Goal: Transaction & Acquisition: Purchase product/service

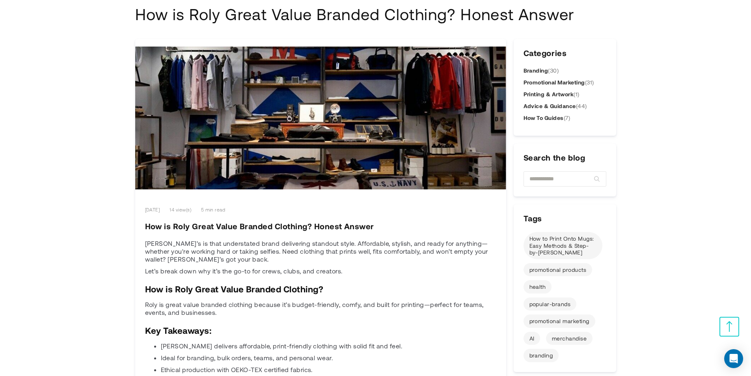
scroll to position [99, 0]
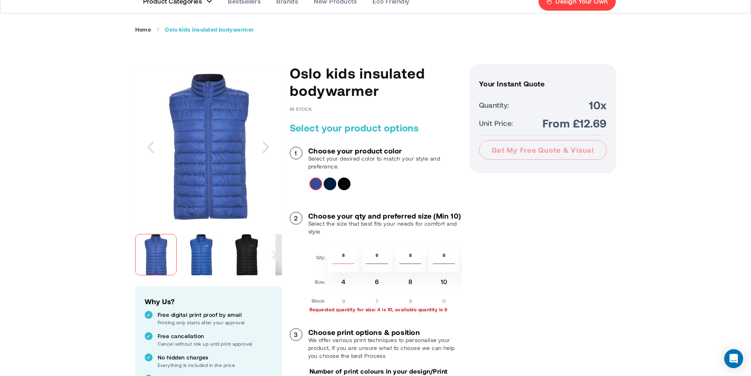
scroll to position [49, 0]
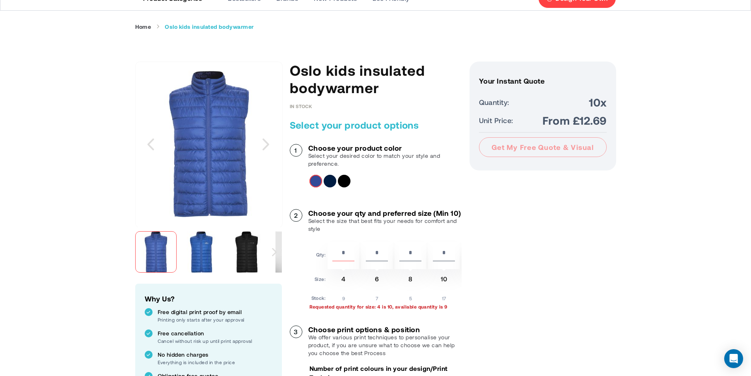
click at [239, 247] on img "Oslo kids insulated bodywarmer" at bounding box center [246, 251] width 41 height 41
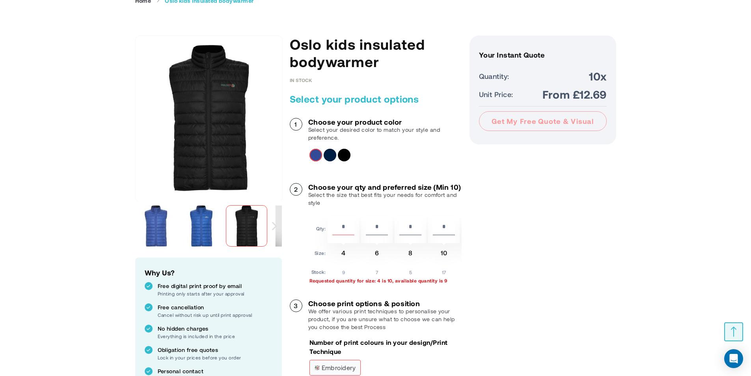
scroll to position [89, 0]
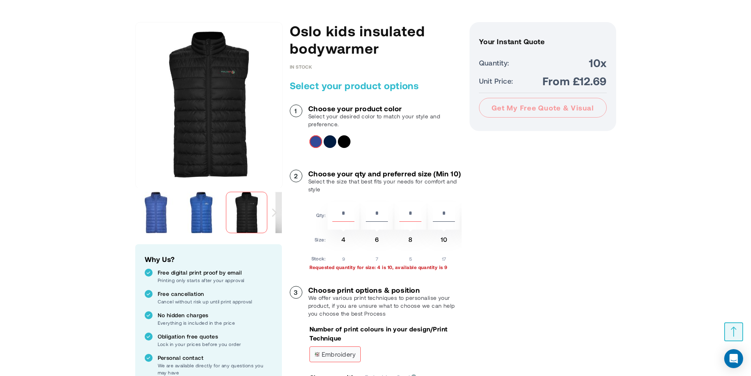
click at [411, 221] on input "*" at bounding box center [411, 214] width 22 height 13
type input "*"
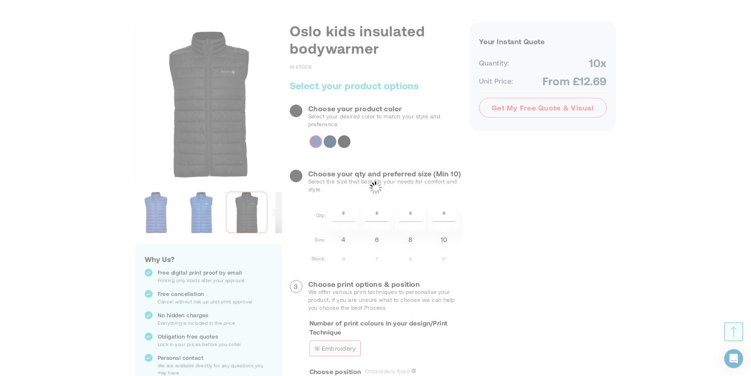
drag, startPoint x: 351, startPoint y: 219, endPoint x: 316, endPoint y: 219, distance: 34.3
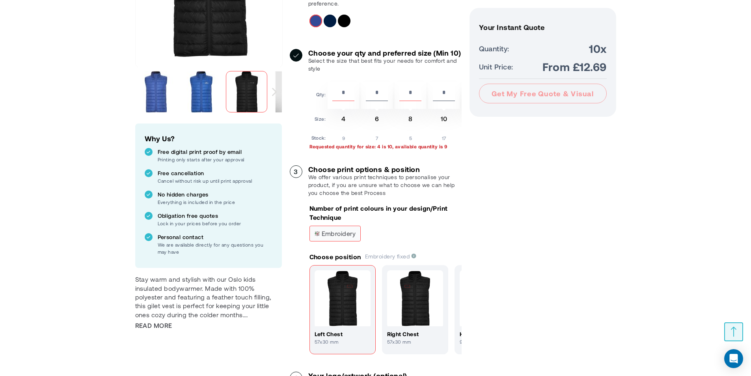
scroll to position [207, 0]
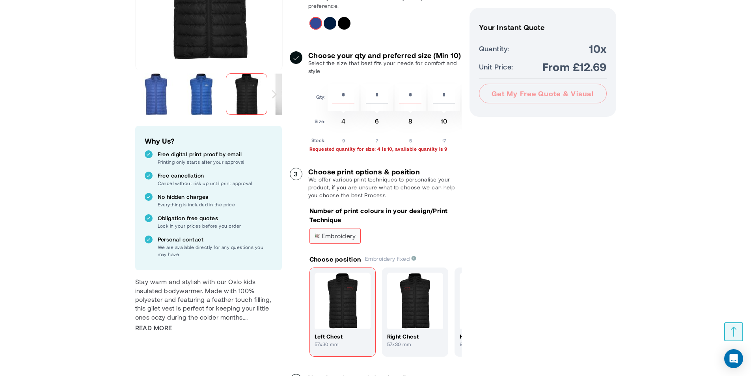
drag, startPoint x: 351, startPoint y: 101, endPoint x: 336, endPoint y: 101, distance: 15.0
click at [336, 101] on input "*" at bounding box center [343, 96] width 22 height 13
type input "*"
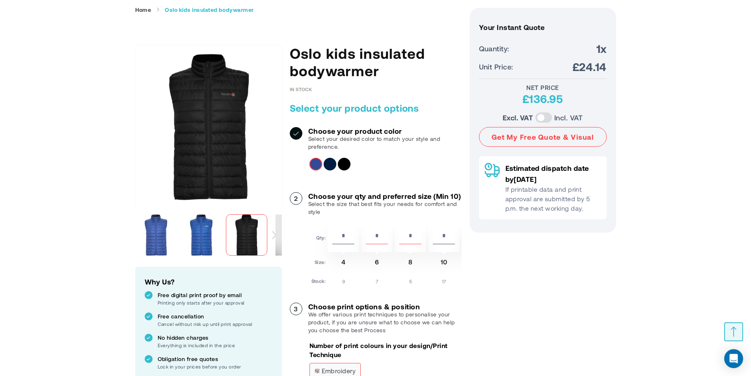
scroll to position [20, 0]
